Goal: Browse casually: Explore the website without a specific task or goal

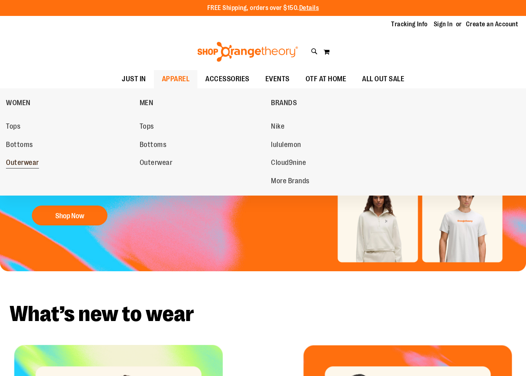
type input "**********"
click at [17, 157] on link "Outerwear" at bounding box center [69, 163] width 126 height 14
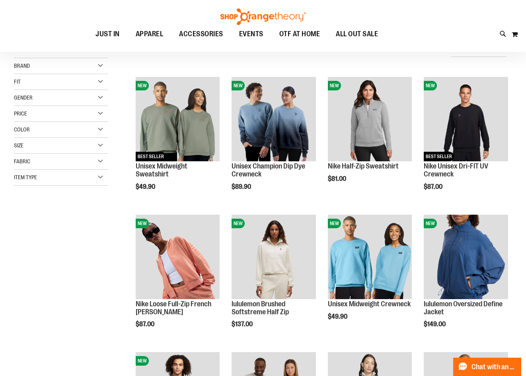
scroll to position [119, 0]
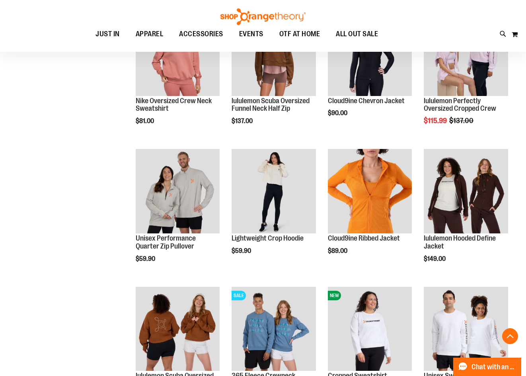
scroll to position [597, 0]
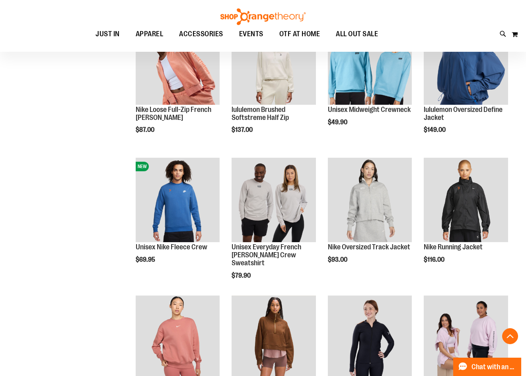
scroll to position [278, 0]
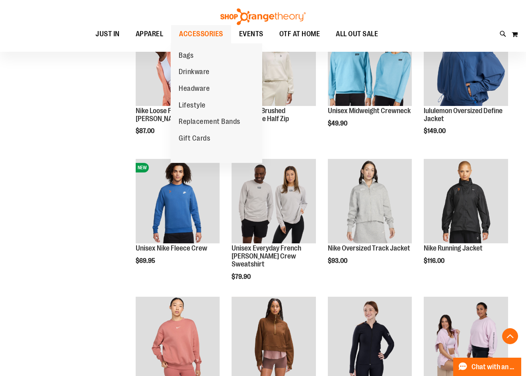
type input "**********"
click at [179, 36] on span "ACCESSORIES" at bounding box center [201, 34] width 44 height 18
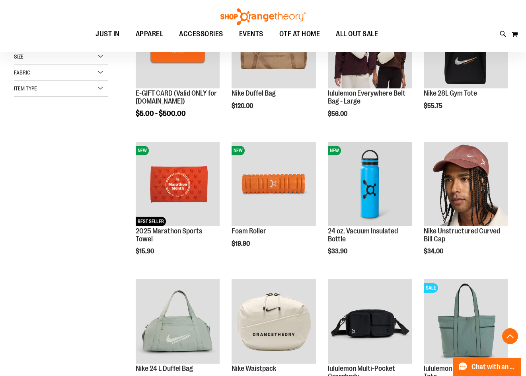
scroll to position [159, 0]
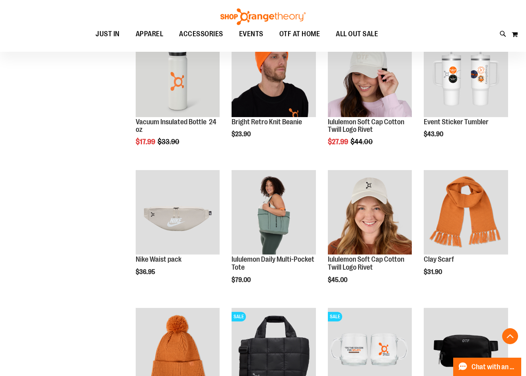
scroll to position [557, 0]
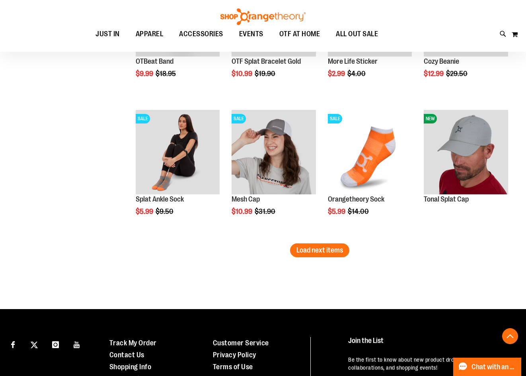
scroll to position [1154, 0]
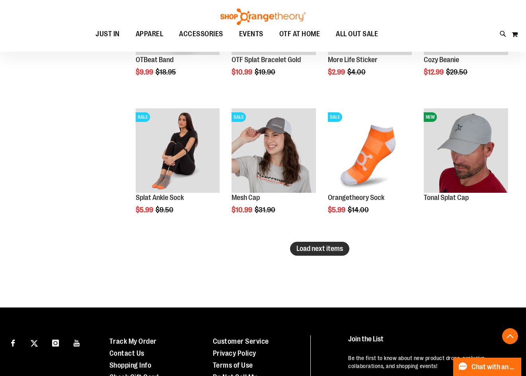
type input "**********"
click at [323, 250] on span "Load next items" at bounding box center [319, 248] width 47 height 8
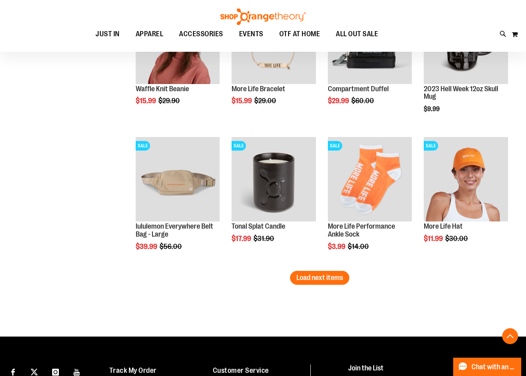
scroll to position [1552, 0]
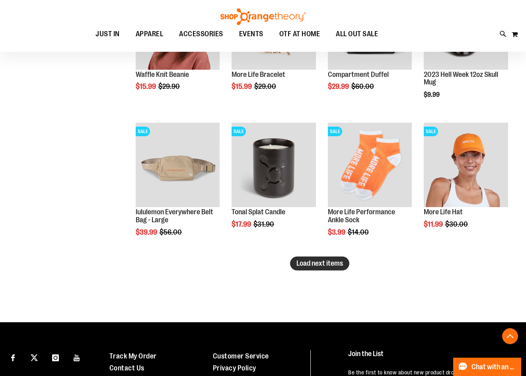
click at [314, 269] on button "Load next items" at bounding box center [319, 263] width 59 height 14
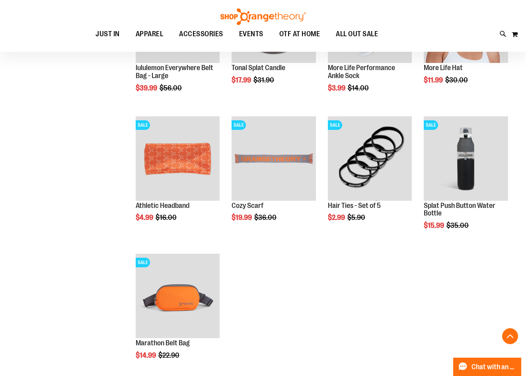
scroll to position [1711, 0]
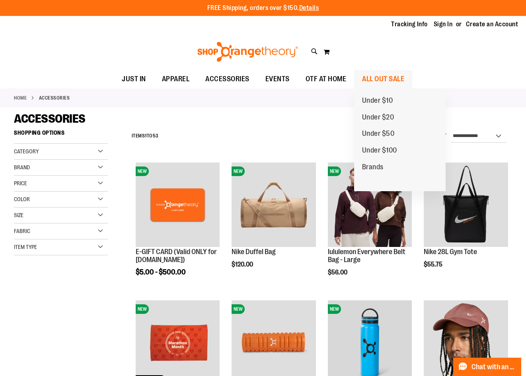
click at [373, 78] on span "ALL OUT SALE" at bounding box center [383, 79] width 42 height 18
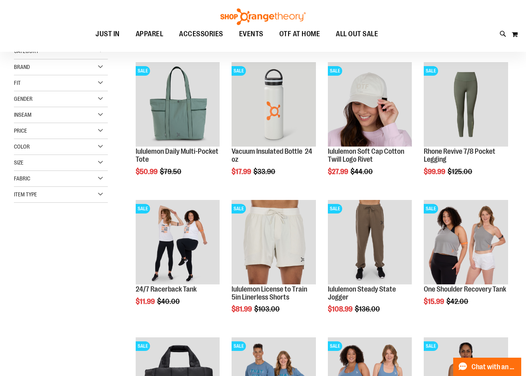
scroll to position [119, 0]
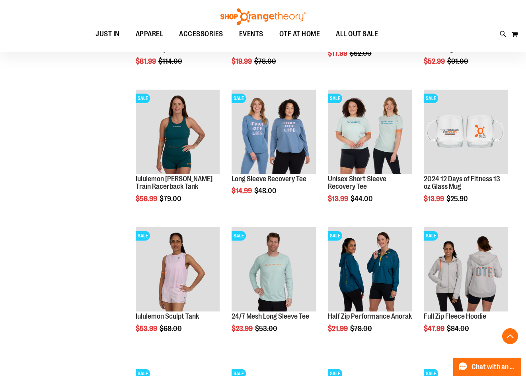
scroll to position [517, 0]
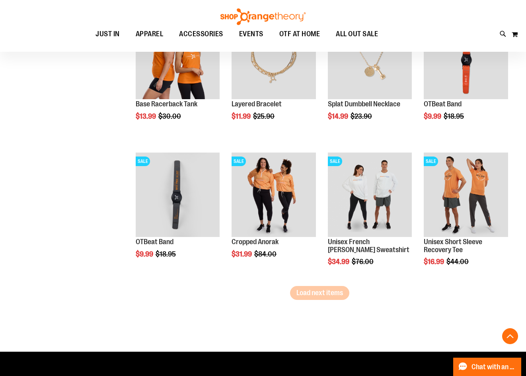
scroll to position [1114, 0]
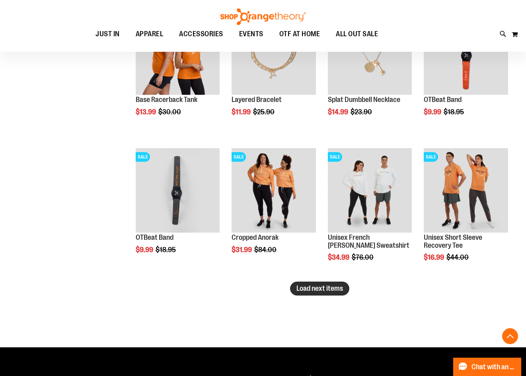
type input "**********"
click at [312, 284] on span "Load next items" at bounding box center [319, 288] width 47 height 8
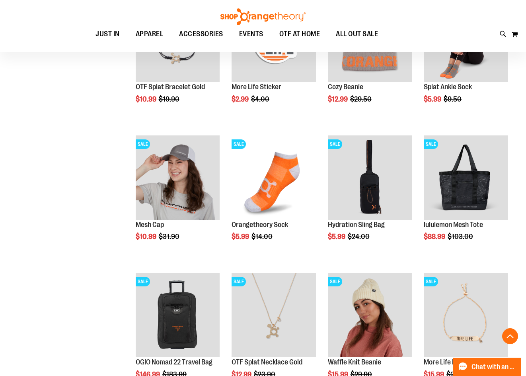
scroll to position [1512, 0]
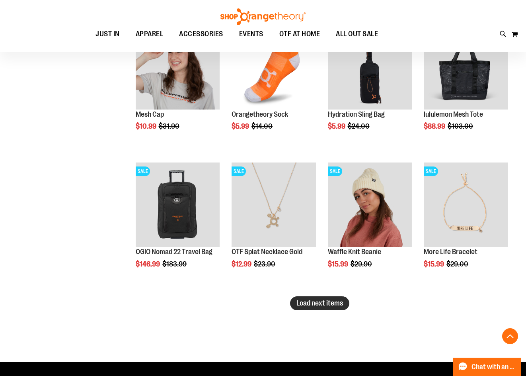
click at [301, 305] on span "Load next items" at bounding box center [319, 303] width 47 height 8
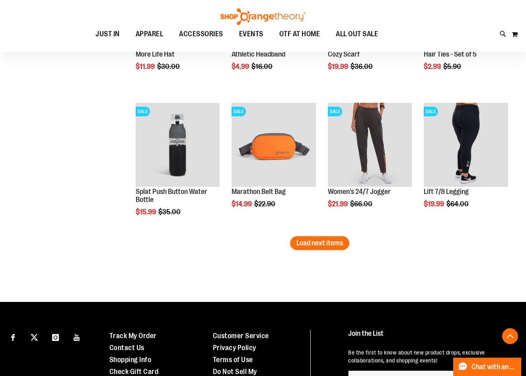
scroll to position [1989, 0]
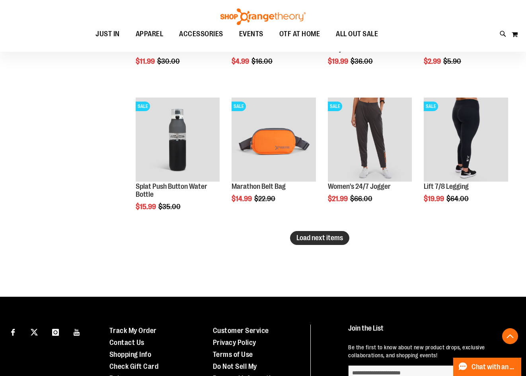
click at [308, 242] on button "Load next items" at bounding box center [319, 238] width 59 height 14
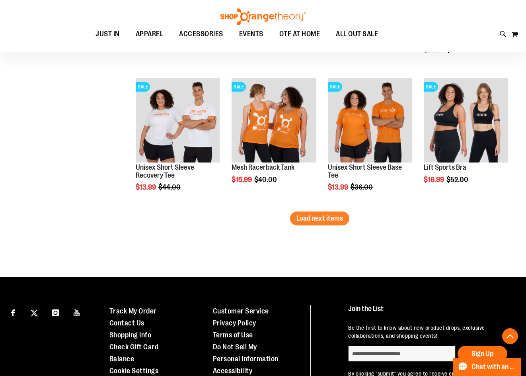
scroll to position [2427, 0]
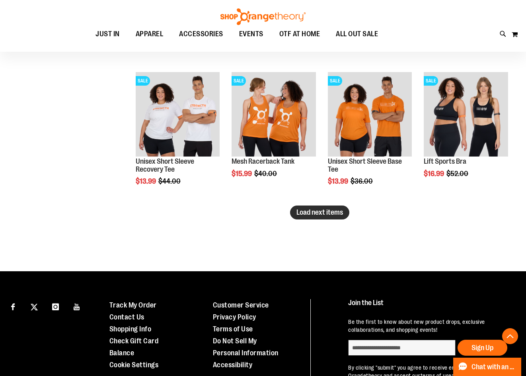
click at [302, 215] on span "Load next items" at bounding box center [319, 212] width 47 height 8
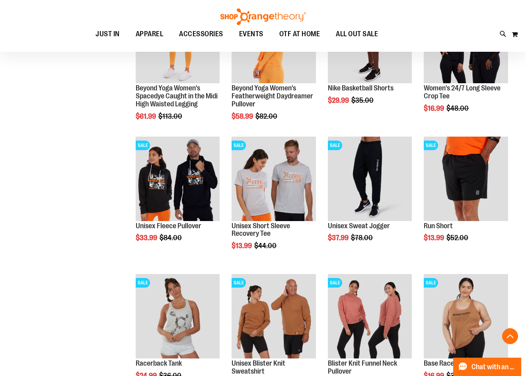
scroll to position [2785, 0]
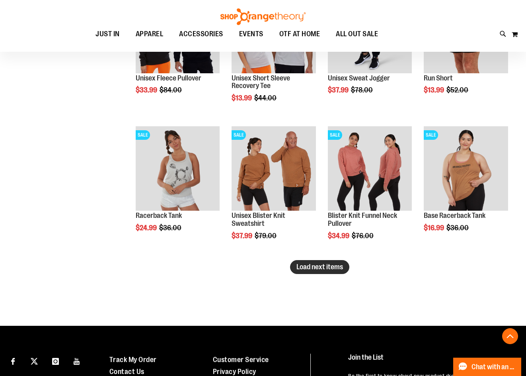
click at [308, 271] on button "Load next items" at bounding box center [319, 267] width 59 height 14
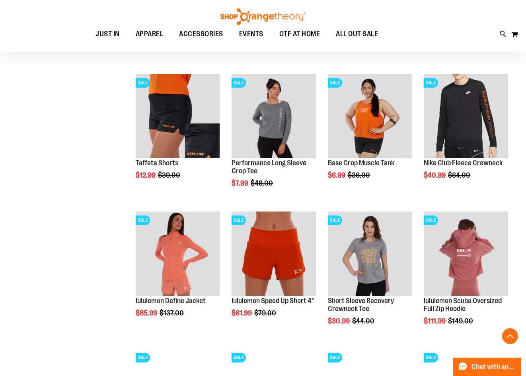
scroll to position [2984, 0]
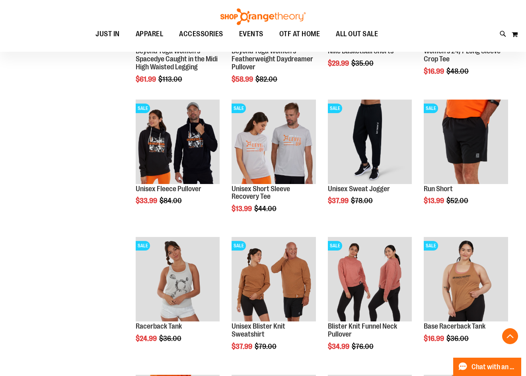
scroll to position [2547, 0]
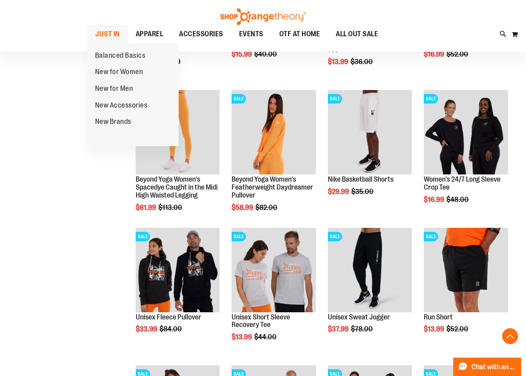
click at [108, 29] on span "JUST IN" at bounding box center [108, 34] width 24 height 18
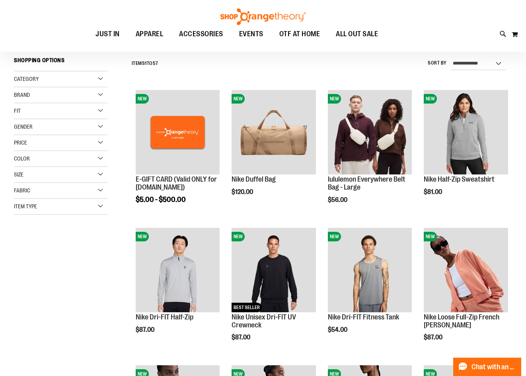
scroll to position [79, 0]
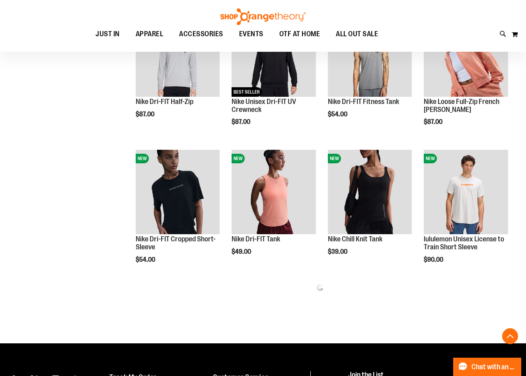
scroll to position [358, 0]
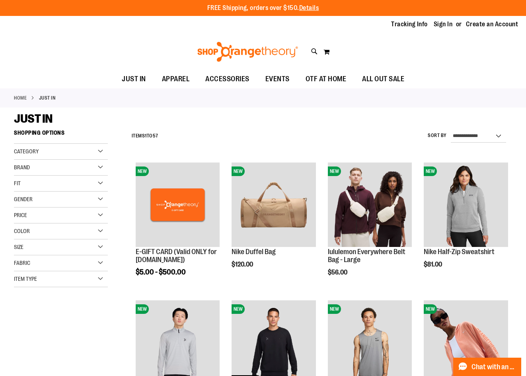
type input "**********"
click at [22, 96] on link "Home" at bounding box center [20, 97] width 13 height 7
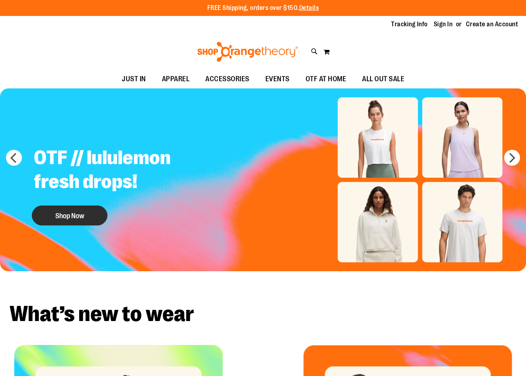
type input "**********"
click at [91, 210] on button "Shop Now" at bounding box center [70, 215] width 76 height 20
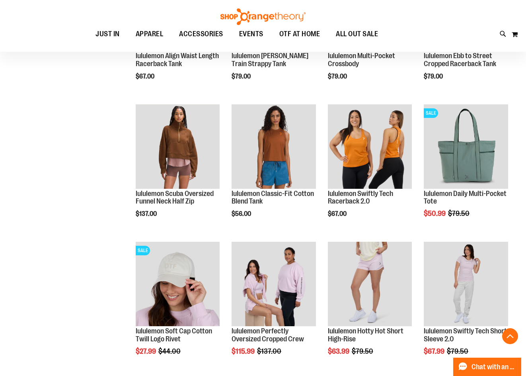
scroll to position [477, 0]
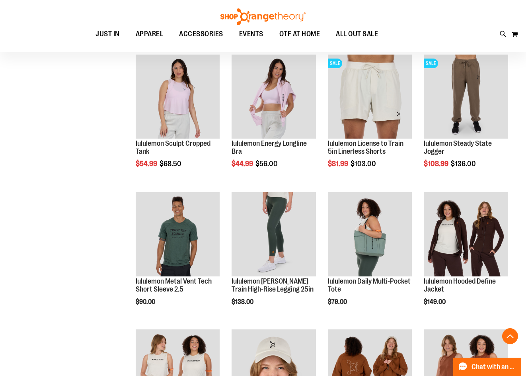
scroll to position [796, 0]
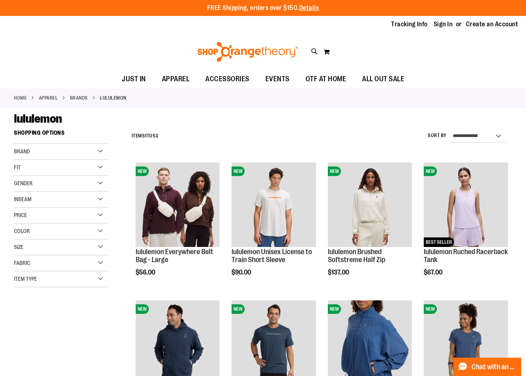
type input "**********"
click at [18, 96] on link "Home" at bounding box center [20, 97] width 13 height 7
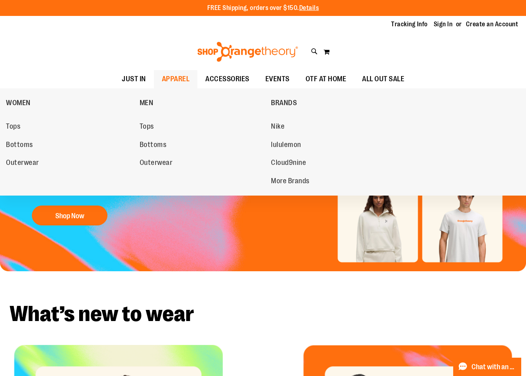
type input "**********"
click at [270, 127] on li "BRANDS Nike lululemon Cloud9nine More Brands" at bounding box center [335, 142] width 132 height 101
click at [273, 127] on span "Nike" at bounding box center [278, 127] width 14 height 10
